Goal: Transaction & Acquisition: Book appointment/travel/reservation

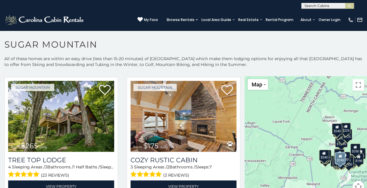
scroll to position [391, 0]
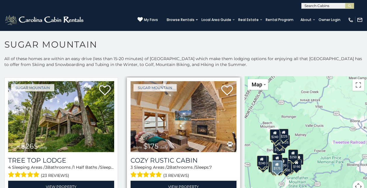
drag, startPoint x: 273, startPoint y: 128, endPoint x: 211, endPoint y: 135, distance: 61.7
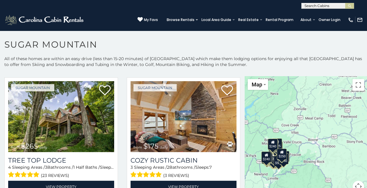
drag, startPoint x: 211, startPoint y: 135, endPoint x: 288, endPoint y: 143, distance: 76.6
click at [288, 143] on div "$375 $350 $350 $200 $375 $195 $265 $175 $190 $155 $290 $175 $345 $1,095 $195 $2…" at bounding box center [306, 137] width 122 height 123
click at [356, 86] on button "Toggle fullscreen view" at bounding box center [359, 85] width 12 height 12
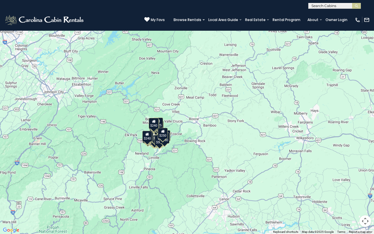
click at [365, 10] on button "Toggle fullscreen view" at bounding box center [365, 9] width 12 height 12
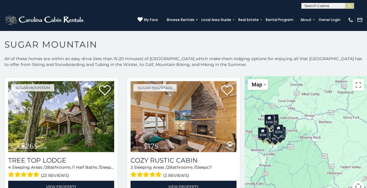
drag, startPoint x: 316, startPoint y: 127, endPoint x: 312, endPoint y: 101, distance: 26.2
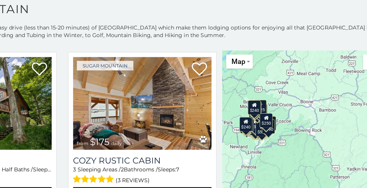
scroll to position [3, 0]
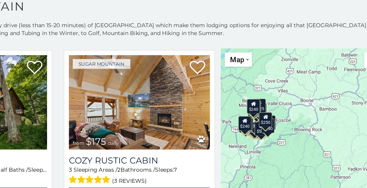
click at [303, 129] on div "$375 $350 $350 $200 $375 $195 $265 $175 $190 $155 $290 $175 $345 $1,095 $195 $2…" at bounding box center [306, 134] width 122 height 123
click at [275, 128] on div "$250" at bounding box center [278, 126] width 10 height 11
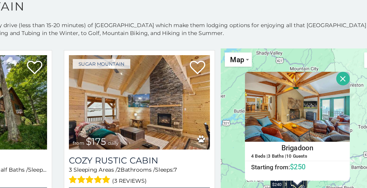
click at [244, 61] on p "All of these homes are within an easy drive (less than 15-20 minutes) of Sugar …" at bounding box center [183, 62] width 367 height 18
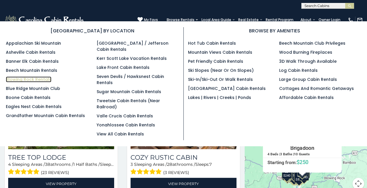
click at [37, 77] on link "Blowing Rock Rentals" at bounding box center [29, 80] width 46 height 6
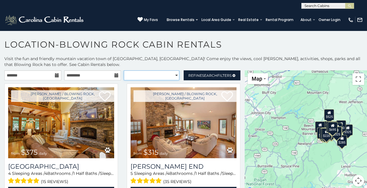
click at [172, 72] on select "**********" at bounding box center [151, 75] width 55 height 10
click at [171, 62] on p "Visit the fun and friendly mountain vacation town of Blowing Rock, NC! Come enj…" at bounding box center [183, 62] width 367 height 12
click at [211, 78] on link "Refine Search Filters" at bounding box center [212, 75] width 57 height 10
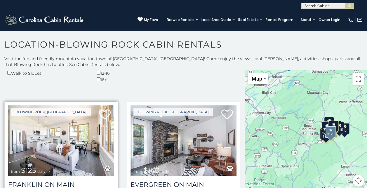
scroll to position [148, 0]
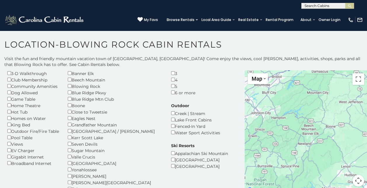
scroll to position [35, 0]
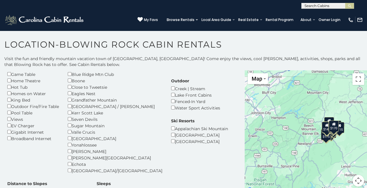
scroll to position [59, 0]
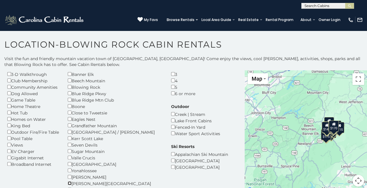
scroll to position [34, 0]
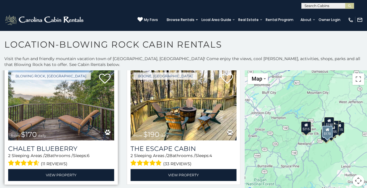
scroll to position [480, 0]
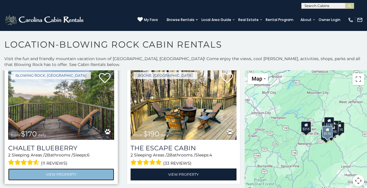
click at [62, 175] on link "View Property" at bounding box center [61, 175] width 106 height 12
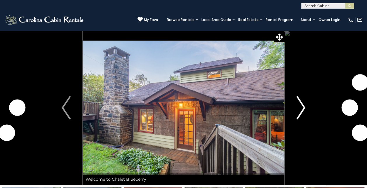
click at [302, 109] on img "Next" at bounding box center [300, 107] width 9 height 23
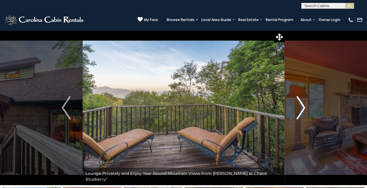
click at [302, 109] on img "Next" at bounding box center [300, 107] width 9 height 23
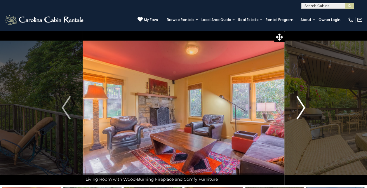
click at [302, 109] on img "Next" at bounding box center [300, 107] width 9 height 23
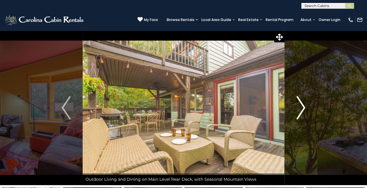
click at [302, 109] on img "Next" at bounding box center [300, 107] width 9 height 23
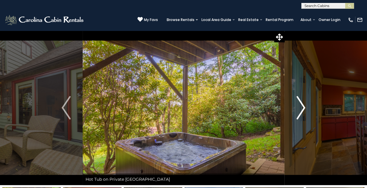
click at [302, 109] on img "Next" at bounding box center [300, 107] width 9 height 23
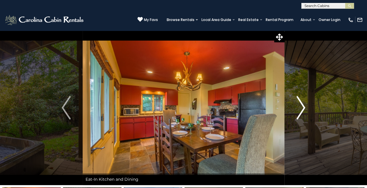
click at [302, 109] on img "Next" at bounding box center [300, 107] width 9 height 23
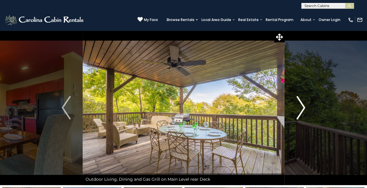
click at [302, 109] on img "Next" at bounding box center [300, 107] width 9 height 23
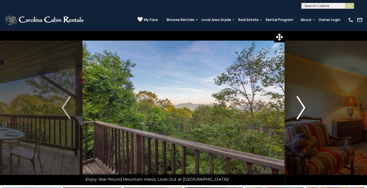
click at [302, 109] on img "Next" at bounding box center [300, 107] width 9 height 23
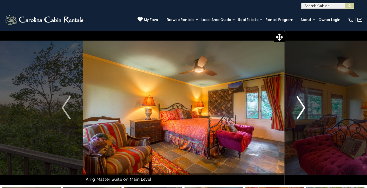
click at [302, 109] on img "Next" at bounding box center [300, 107] width 9 height 23
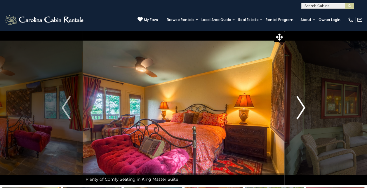
click at [302, 109] on img "Next" at bounding box center [300, 107] width 9 height 23
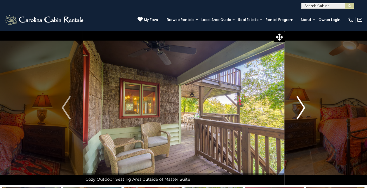
click at [302, 109] on img "Next" at bounding box center [300, 107] width 9 height 23
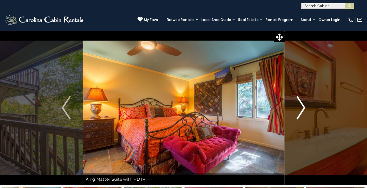
click at [302, 109] on img "Next" at bounding box center [300, 107] width 9 height 23
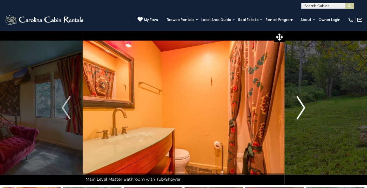
click at [302, 109] on img "Next" at bounding box center [300, 107] width 9 height 23
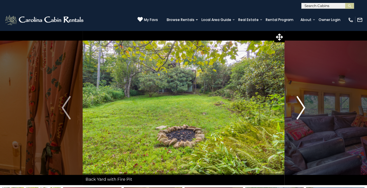
click at [302, 109] on img "Next" at bounding box center [300, 107] width 9 height 23
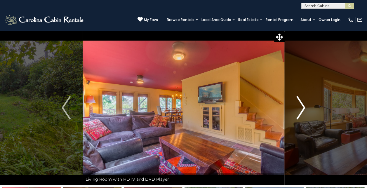
click at [302, 109] on img "Next" at bounding box center [300, 107] width 9 height 23
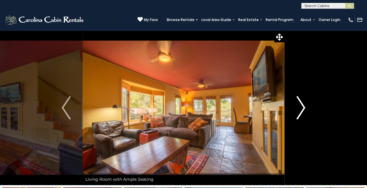
click at [302, 109] on img "Next" at bounding box center [300, 107] width 9 height 23
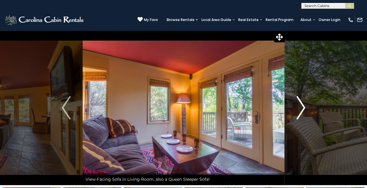
click at [302, 109] on img "Next" at bounding box center [300, 107] width 9 height 23
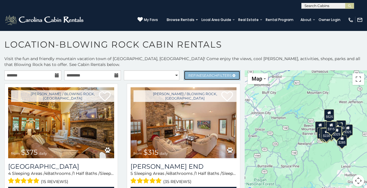
click at [202, 77] on span "Search" at bounding box center [209, 75] width 15 height 4
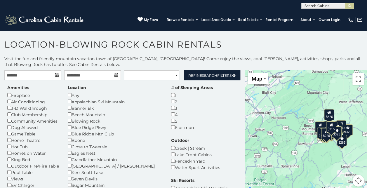
click at [146, 66] on p "Visit the fun and friendly mountain vacation town of Blowing Rock, NC! Come enj…" at bounding box center [183, 62] width 367 height 12
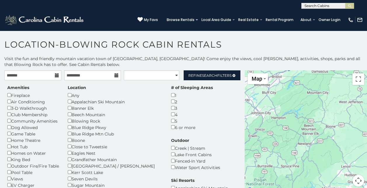
click at [195, 56] on p "Visit the fun and friendly mountain vacation town of Blowing Rock, NC! Come enj…" at bounding box center [183, 62] width 367 height 12
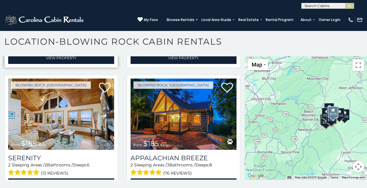
scroll to position [708, 0]
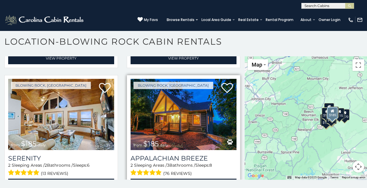
click at [169, 114] on img at bounding box center [184, 114] width 106 height 71
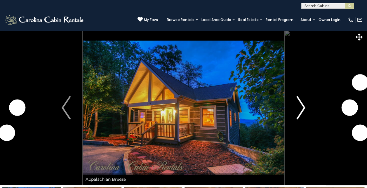
click at [301, 105] on img "Next" at bounding box center [300, 107] width 9 height 23
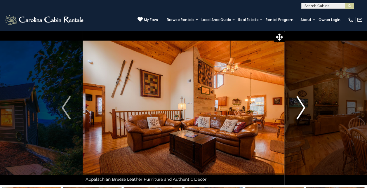
click at [300, 105] on img "Next" at bounding box center [300, 107] width 9 height 23
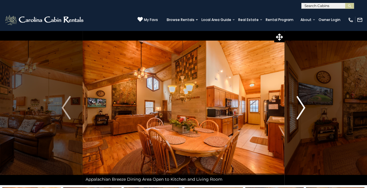
click at [300, 105] on img "Next" at bounding box center [300, 107] width 9 height 23
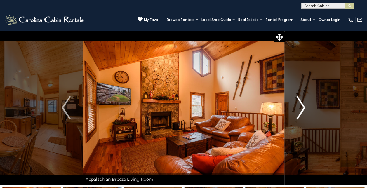
click at [300, 105] on img "Next" at bounding box center [300, 107] width 9 height 23
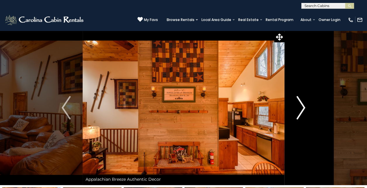
click at [300, 105] on img "Next" at bounding box center [300, 107] width 9 height 23
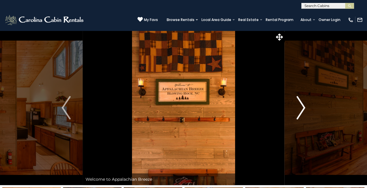
click at [300, 105] on img "Next" at bounding box center [300, 107] width 9 height 23
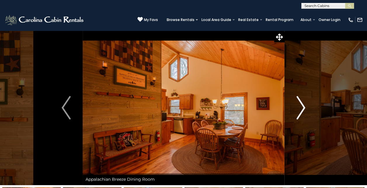
click at [300, 105] on img "Next" at bounding box center [300, 107] width 9 height 23
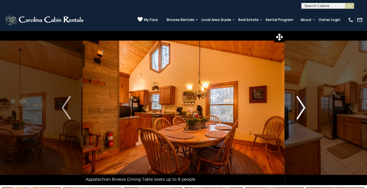
click at [300, 105] on img "Next" at bounding box center [300, 107] width 9 height 23
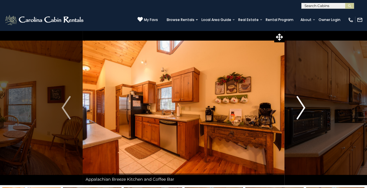
click at [300, 105] on img "Next" at bounding box center [300, 107] width 9 height 23
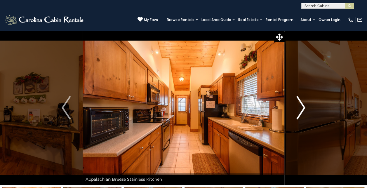
click at [300, 105] on img "Next" at bounding box center [300, 107] width 9 height 23
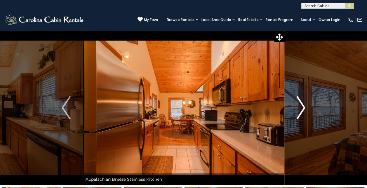
click at [300, 105] on img "Next" at bounding box center [300, 107] width 9 height 23
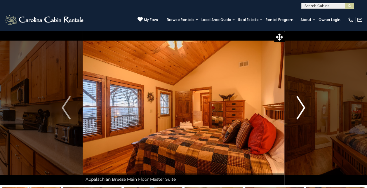
click at [300, 105] on img "Next" at bounding box center [300, 107] width 9 height 23
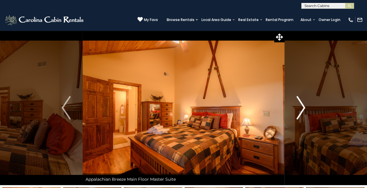
click at [300, 105] on img "Next" at bounding box center [300, 107] width 9 height 23
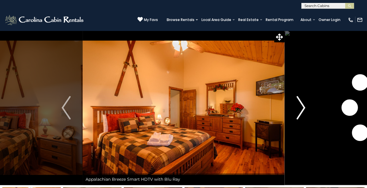
click at [300, 105] on img "Next" at bounding box center [300, 107] width 9 height 23
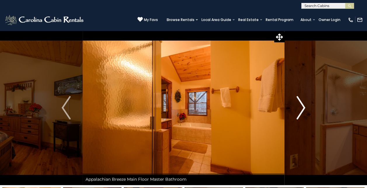
click at [300, 105] on img "Next" at bounding box center [300, 107] width 9 height 23
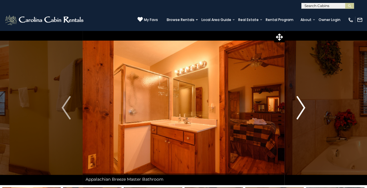
click at [300, 105] on img "Next" at bounding box center [300, 107] width 9 height 23
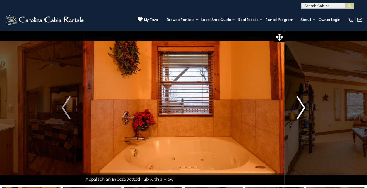
click at [300, 105] on img "Next" at bounding box center [300, 107] width 9 height 23
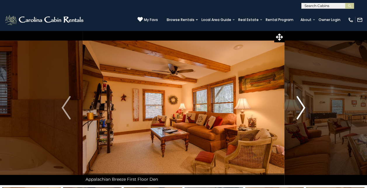
click at [300, 105] on img "Next" at bounding box center [300, 107] width 9 height 23
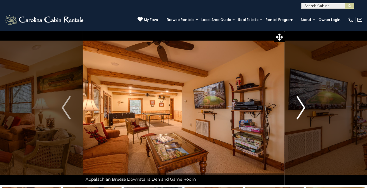
click at [300, 105] on img "Next" at bounding box center [300, 107] width 9 height 23
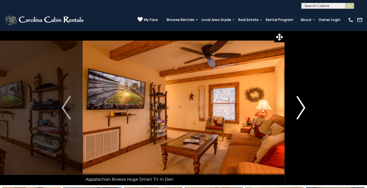
click at [300, 105] on img "Next" at bounding box center [300, 107] width 9 height 23
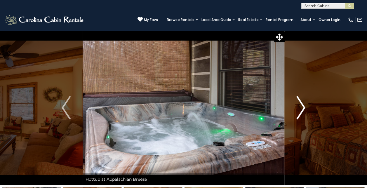
click at [300, 105] on img "Next" at bounding box center [300, 107] width 9 height 23
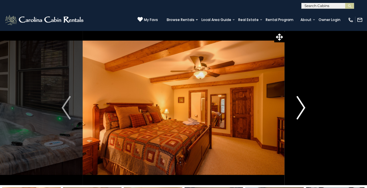
click at [300, 105] on img "Next" at bounding box center [300, 107] width 9 height 23
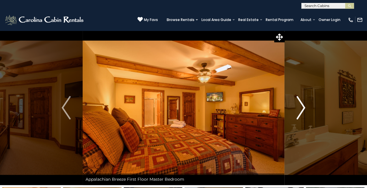
click at [300, 105] on img "Next" at bounding box center [300, 107] width 9 height 23
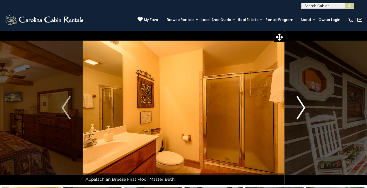
click at [300, 105] on img "Next" at bounding box center [300, 107] width 9 height 23
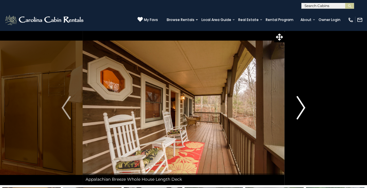
click at [300, 105] on img "Next" at bounding box center [300, 107] width 9 height 23
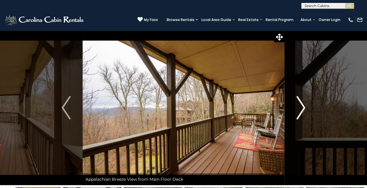
click at [300, 105] on img "Next" at bounding box center [300, 107] width 9 height 23
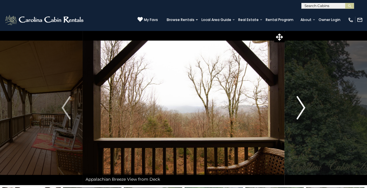
click at [300, 105] on img "Next" at bounding box center [300, 107] width 9 height 23
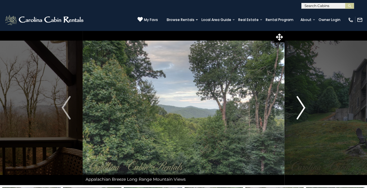
click at [300, 105] on img "Next" at bounding box center [300, 107] width 9 height 23
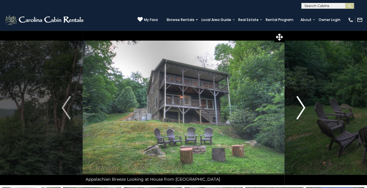
click at [300, 105] on img "Next" at bounding box center [300, 107] width 9 height 23
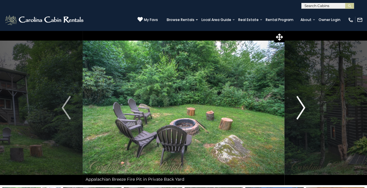
click at [300, 105] on img "Next" at bounding box center [300, 107] width 9 height 23
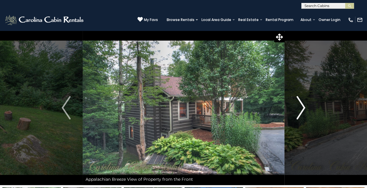
click at [300, 105] on img "Next" at bounding box center [300, 107] width 9 height 23
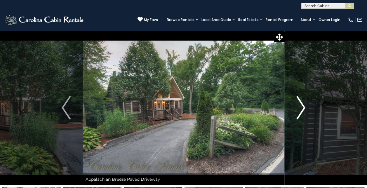
click at [300, 105] on img "Next" at bounding box center [300, 107] width 9 height 23
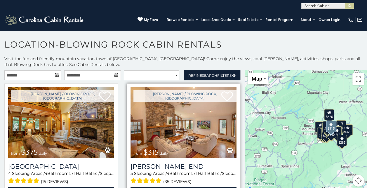
scroll to position [0, 0]
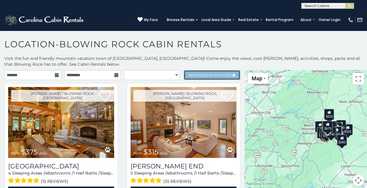
click at [191, 74] on span "Refine Search Filters" at bounding box center [209, 75] width 43 height 4
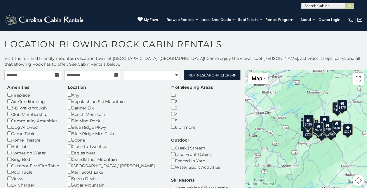
click at [232, 49] on h1 "Location-Blowing Rock Cabin Rentals" at bounding box center [183, 47] width 367 height 17
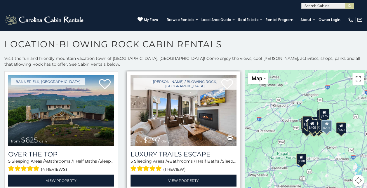
scroll to position [221, 0]
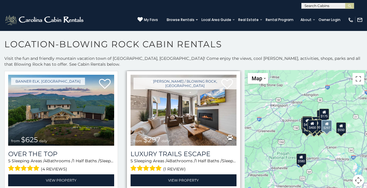
click at [190, 126] on img at bounding box center [184, 110] width 106 height 71
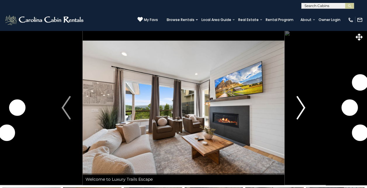
click at [303, 105] on img "Next" at bounding box center [300, 107] width 9 height 23
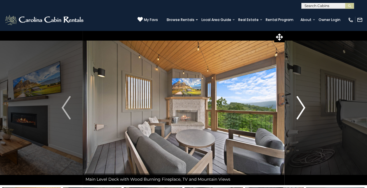
click at [302, 105] on img "Next" at bounding box center [300, 107] width 9 height 23
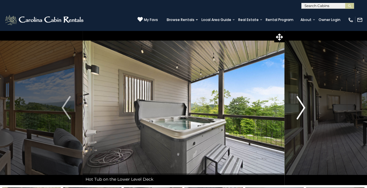
click at [302, 105] on img "Next" at bounding box center [300, 107] width 9 height 23
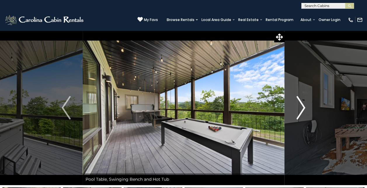
click at [302, 105] on img "Next" at bounding box center [300, 107] width 9 height 23
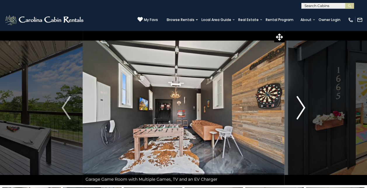
click at [302, 105] on img "Next" at bounding box center [300, 107] width 9 height 23
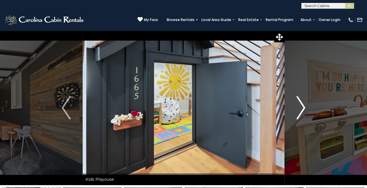
click at [302, 105] on img "Next" at bounding box center [300, 107] width 9 height 23
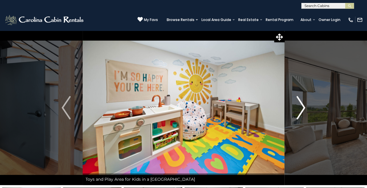
click at [302, 105] on img "Next" at bounding box center [300, 107] width 9 height 23
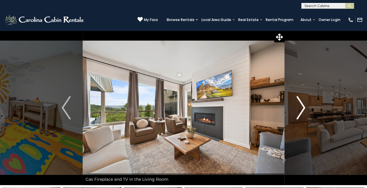
click at [302, 105] on img "Next" at bounding box center [300, 107] width 9 height 23
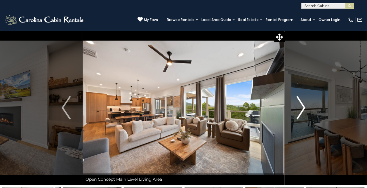
click at [302, 105] on img "Next" at bounding box center [300, 107] width 9 height 23
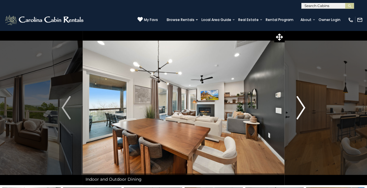
click at [302, 105] on img "Next" at bounding box center [300, 107] width 9 height 23
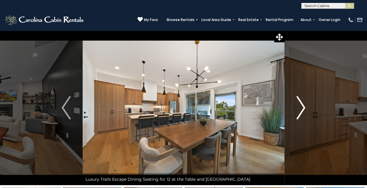
click at [302, 105] on img "Next" at bounding box center [300, 107] width 9 height 23
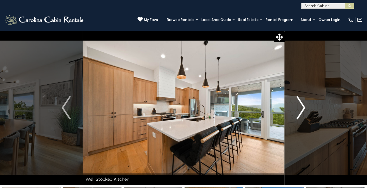
click at [302, 105] on img "Next" at bounding box center [300, 107] width 9 height 23
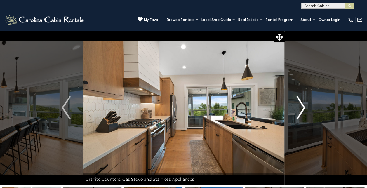
click at [302, 105] on img "Next" at bounding box center [300, 107] width 9 height 23
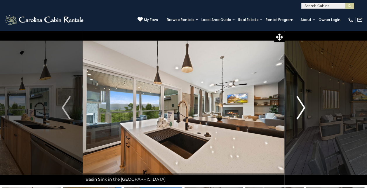
click at [302, 105] on img "Next" at bounding box center [300, 107] width 9 height 23
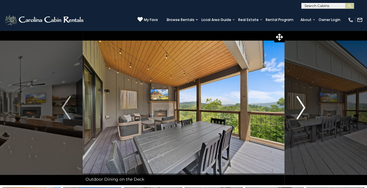
click at [302, 105] on img "Next" at bounding box center [300, 107] width 9 height 23
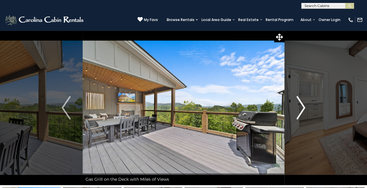
click at [302, 105] on img "Next" at bounding box center [300, 107] width 9 height 23
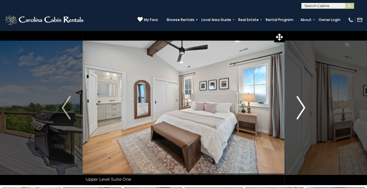
click at [302, 105] on img "Next" at bounding box center [300, 107] width 9 height 23
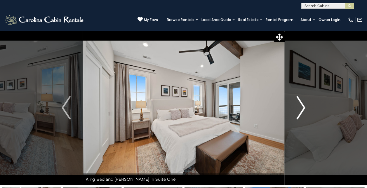
click at [302, 105] on img "Next" at bounding box center [300, 107] width 9 height 23
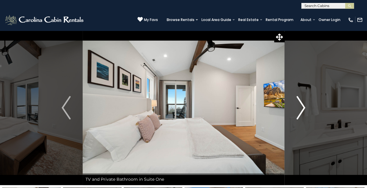
click at [302, 105] on img "Next" at bounding box center [300, 107] width 9 height 23
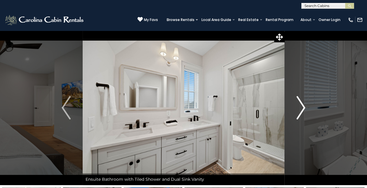
click at [302, 105] on img "Next" at bounding box center [300, 107] width 9 height 23
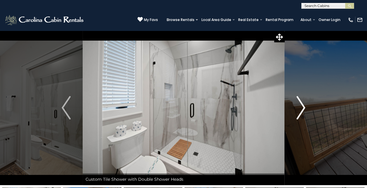
click at [302, 105] on img "Next" at bounding box center [300, 107] width 9 height 23
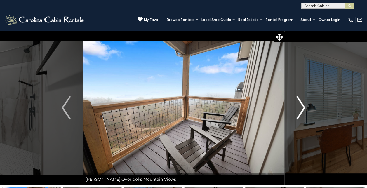
click at [302, 105] on img "Next" at bounding box center [300, 107] width 9 height 23
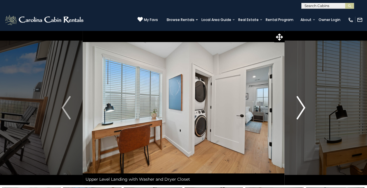
click at [302, 105] on img "Next" at bounding box center [300, 107] width 9 height 23
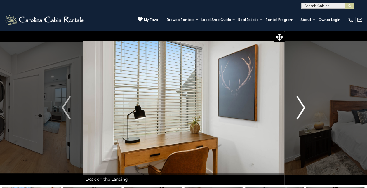
click at [303, 105] on img "Next" at bounding box center [300, 107] width 9 height 23
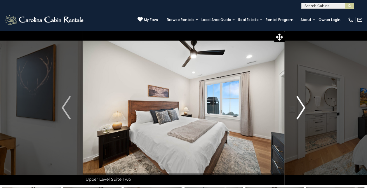
click at [303, 105] on img "Next" at bounding box center [300, 107] width 9 height 23
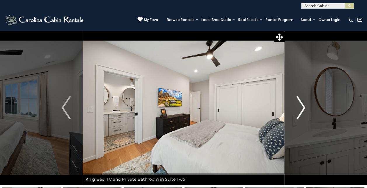
click at [303, 105] on img "Next" at bounding box center [300, 107] width 9 height 23
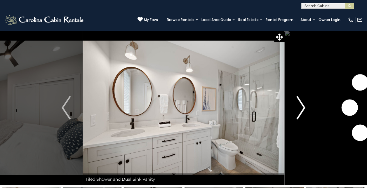
click at [303, 105] on img "Next" at bounding box center [300, 107] width 9 height 23
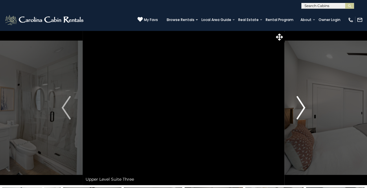
click at [303, 105] on img "Next" at bounding box center [300, 107] width 9 height 23
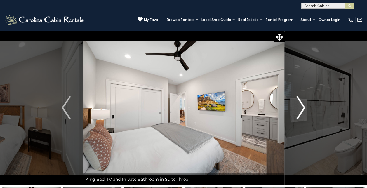
click at [303, 105] on img "Next" at bounding box center [300, 107] width 9 height 23
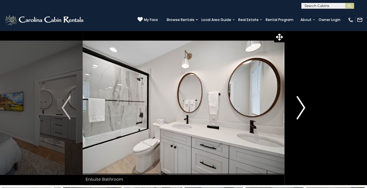
click at [303, 105] on img "Next" at bounding box center [300, 107] width 9 height 23
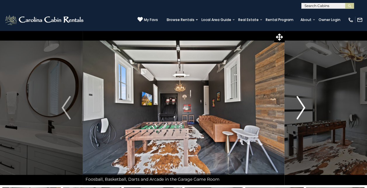
click at [302, 106] on img "Next" at bounding box center [300, 107] width 9 height 23
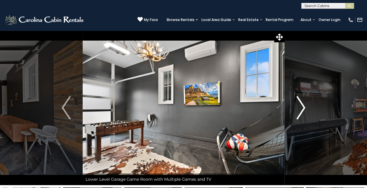
click at [302, 106] on img "Next" at bounding box center [300, 107] width 9 height 23
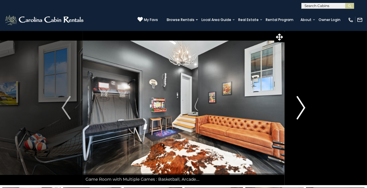
click at [302, 106] on img "Next" at bounding box center [300, 107] width 9 height 23
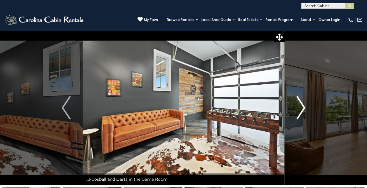
click at [302, 106] on img "Next" at bounding box center [300, 107] width 9 height 23
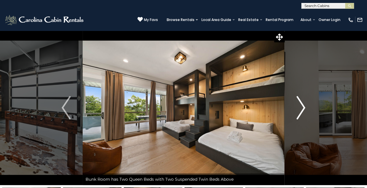
click at [303, 105] on img "Next" at bounding box center [300, 107] width 9 height 23
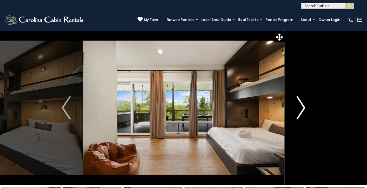
click at [303, 105] on img "Next" at bounding box center [300, 107] width 9 height 23
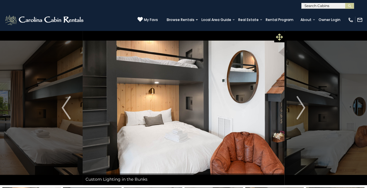
click at [280, 37] on icon at bounding box center [279, 37] width 7 height 7
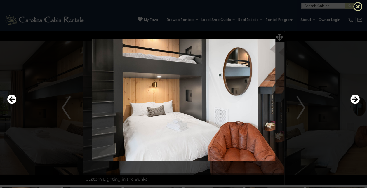
click at [358, 5] on icon at bounding box center [357, 6] width 9 height 9
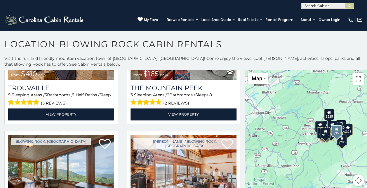
scroll to position [1617, 0]
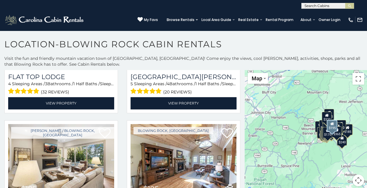
scroll to position [3120, 0]
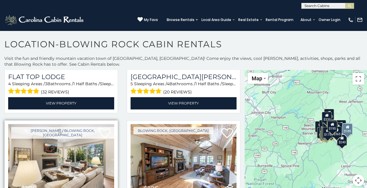
click at [93, 125] on img at bounding box center [61, 159] width 106 height 71
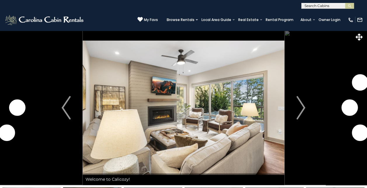
click at [302, 106] on img "Next" at bounding box center [300, 107] width 9 height 23
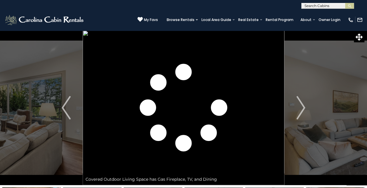
click at [302, 106] on img "Next" at bounding box center [300, 107] width 9 height 23
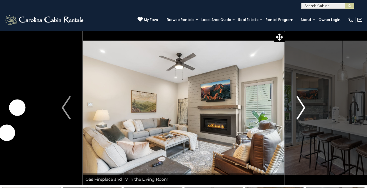
click at [302, 106] on img "Next" at bounding box center [300, 107] width 9 height 23
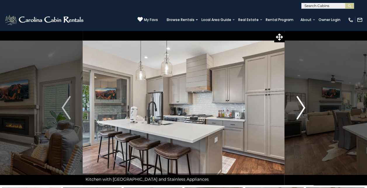
click at [302, 106] on img "Next" at bounding box center [300, 107] width 9 height 23
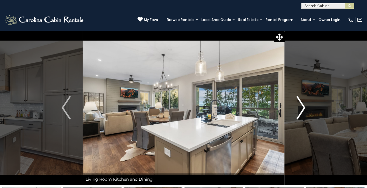
click at [302, 106] on img "Next" at bounding box center [300, 107] width 9 height 23
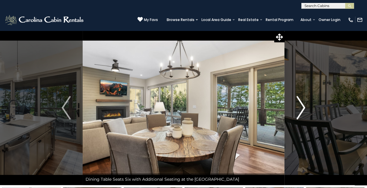
click at [302, 106] on img "Next" at bounding box center [300, 107] width 9 height 23
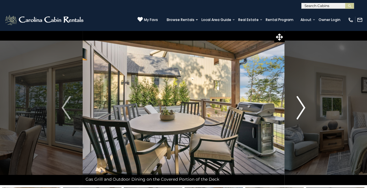
click at [302, 106] on img "Next" at bounding box center [300, 107] width 9 height 23
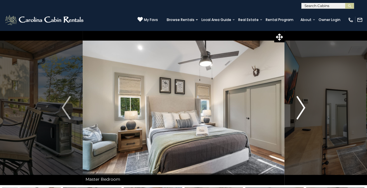
click at [302, 106] on img "Next" at bounding box center [300, 107] width 9 height 23
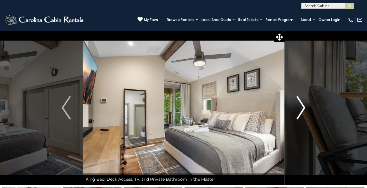
click at [302, 106] on img "Next" at bounding box center [300, 107] width 9 height 23
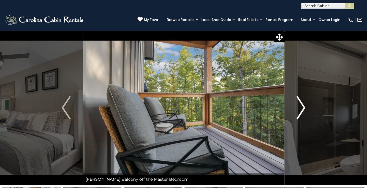
click at [302, 106] on img "Next" at bounding box center [300, 107] width 9 height 23
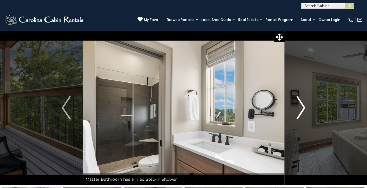
click at [302, 106] on img "Next" at bounding box center [300, 107] width 9 height 23
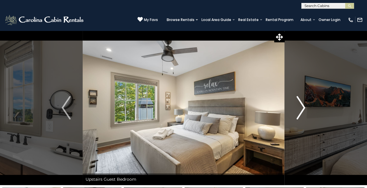
click at [302, 106] on img "Next" at bounding box center [300, 107] width 9 height 23
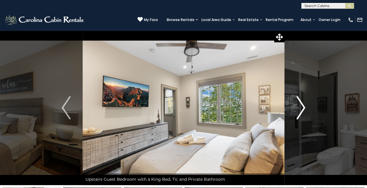
click at [302, 106] on img "Next" at bounding box center [300, 107] width 9 height 23
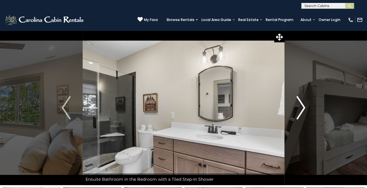
click at [302, 106] on img "Next" at bounding box center [300, 107] width 9 height 23
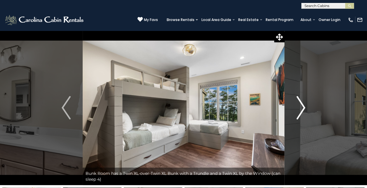
click at [302, 106] on img "Next" at bounding box center [300, 107] width 9 height 23
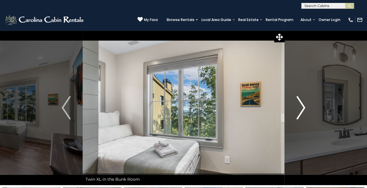
click at [302, 106] on img "Next" at bounding box center [300, 107] width 9 height 23
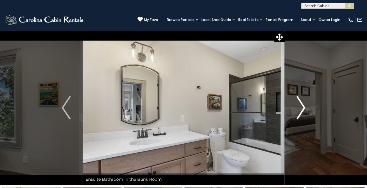
click at [302, 106] on img "Next" at bounding box center [300, 107] width 9 height 23
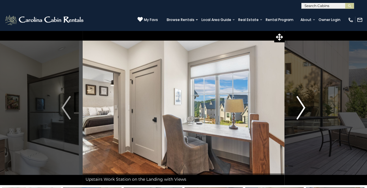
click at [302, 106] on img "Next" at bounding box center [300, 107] width 9 height 23
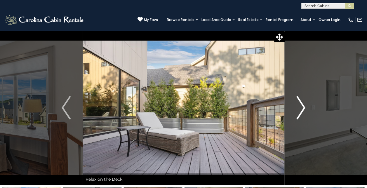
click at [302, 106] on img "Next" at bounding box center [300, 107] width 9 height 23
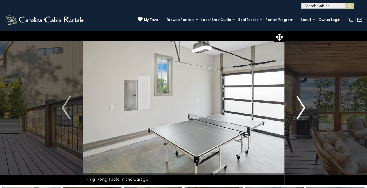
click at [302, 106] on img "Next" at bounding box center [300, 107] width 9 height 23
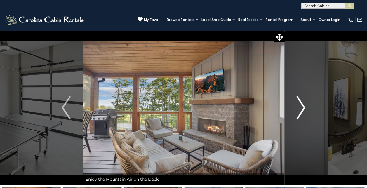
click at [302, 106] on img "Next" at bounding box center [300, 107] width 9 height 23
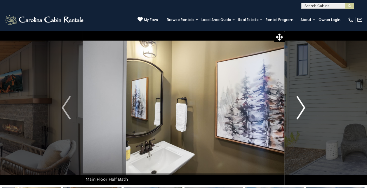
click at [302, 106] on img "Next" at bounding box center [300, 107] width 9 height 23
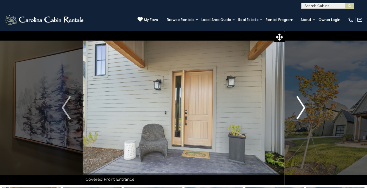
click at [302, 106] on img "Next" at bounding box center [300, 107] width 9 height 23
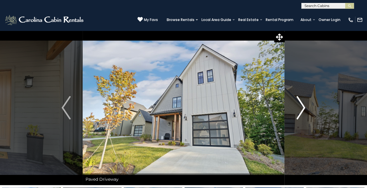
click at [302, 106] on img "Next" at bounding box center [300, 107] width 9 height 23
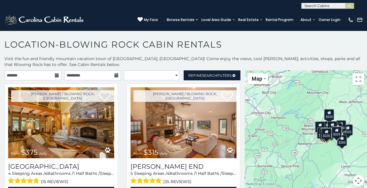
scroll to position [0, 0]
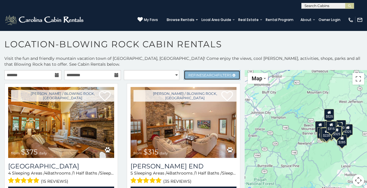
click at [194, 75] on span "Refine Search Filters" at bounding box center [209, 75] width 43 height 4
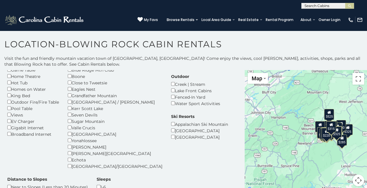
scroll to position [64, 0]
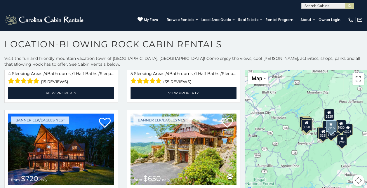
scroll to position [308, 0]
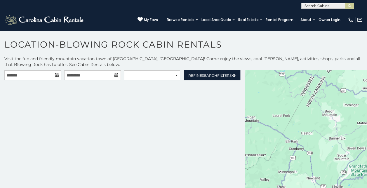
scroll to position [0, 0]
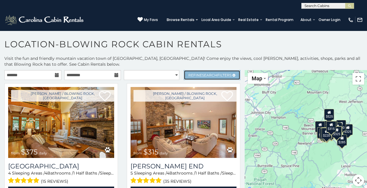
click at [204, 77] on span "Search" at bounding box center [209, 75] width 15 height 4
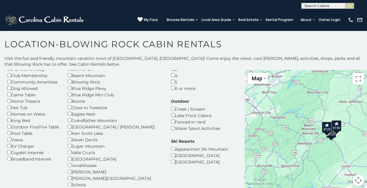
scroll to position [42, 0]
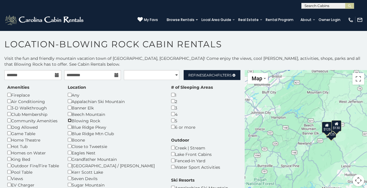
scroll to position [0, 0]
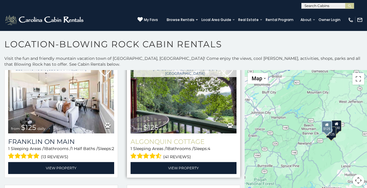
scroll to position [229, 0]
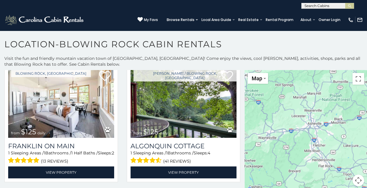
drag, startPoint x: 266, startPoint y: 161, endPoint x: 342, endPoint y: 77, distance: 113.3
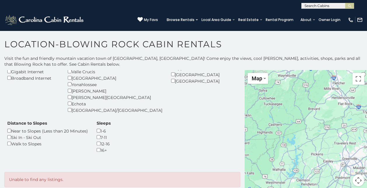
drag, startPoint x: 308, startPoint y: 156, endPoint x: 328, endPoint y: 92, distance: 66.3
click at [302, 110] on div at bounding box center [306, 131] width 122 height 123
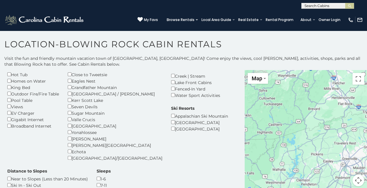
scroll to position [0, 0]
